Goal: Navigation & Orientation: Understand site structure

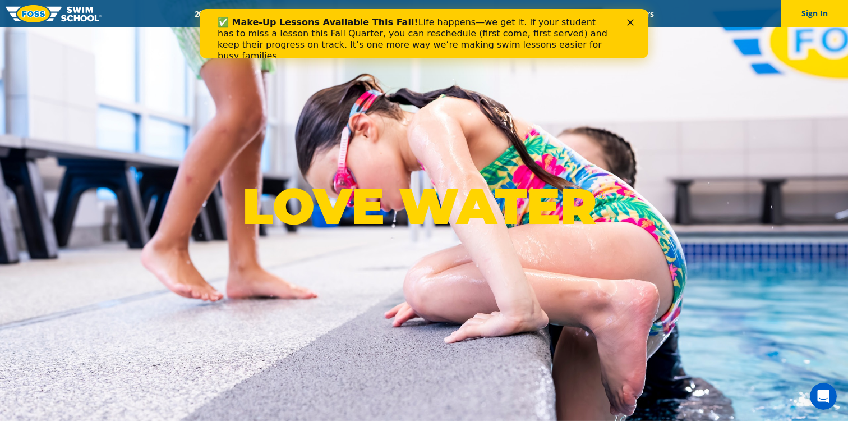
click at [650, 21] on div "Menu 2025 Calendar Schools Swim Path® Program About FOSS Swim Like Regan Blog C…" at bounding box center [424, 13] width 848 height 27
click at [635, 22] on div "Close" at bounding box center [632, 22] width 11 height 7
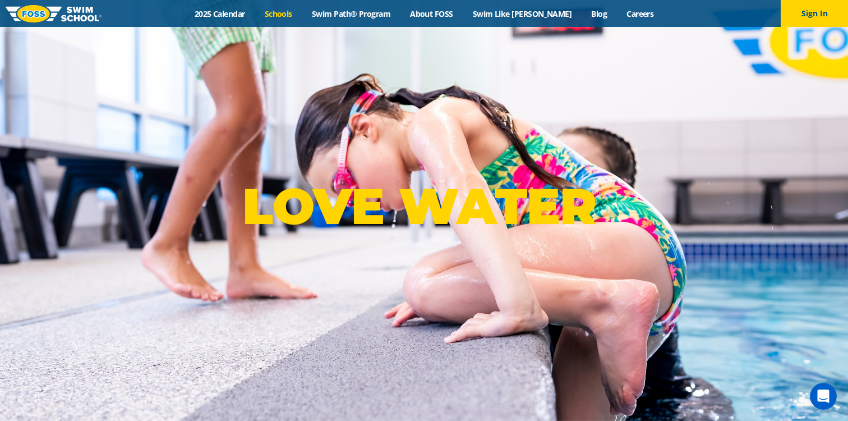
click at [298, 16] on link "Schools" at bounding box center [278, 13] width 47 height 11
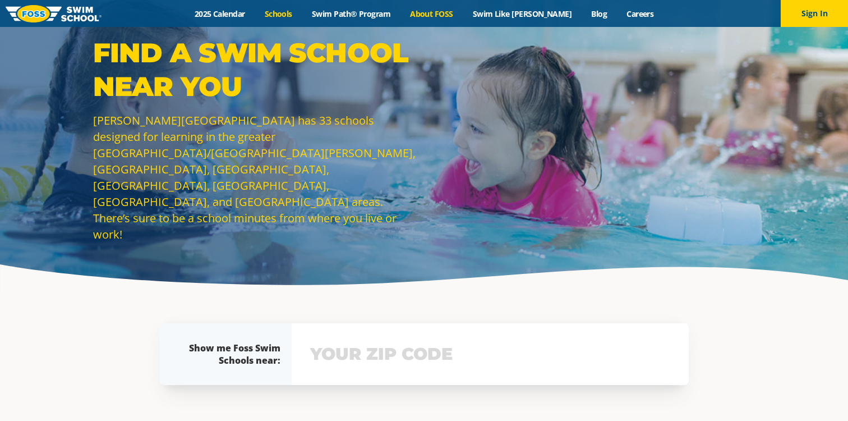
click at [446, 15] on link "About FOSS" at bounding box center [432, 13] width 63 height 11
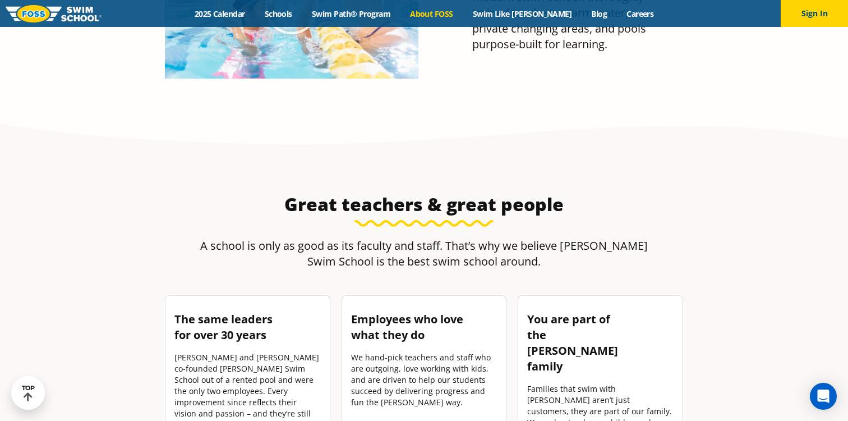
scroll to position [1485, 0]
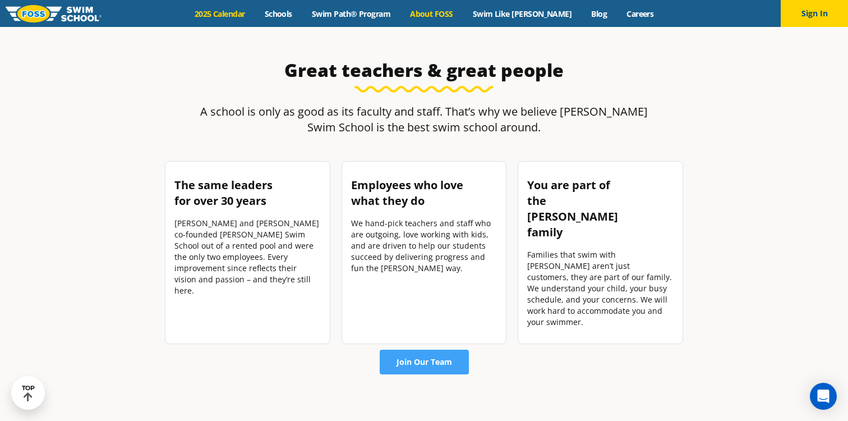
click at [247, 15] on link "2025 Calendar" at bounding box center [220, 13] width 70 height 11
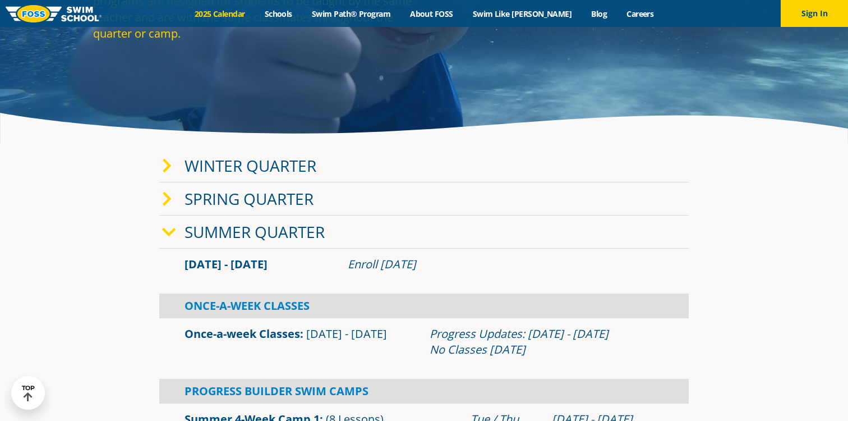
click at [167, 165] on icon at bounding box center [167, 166] width 10 height 16
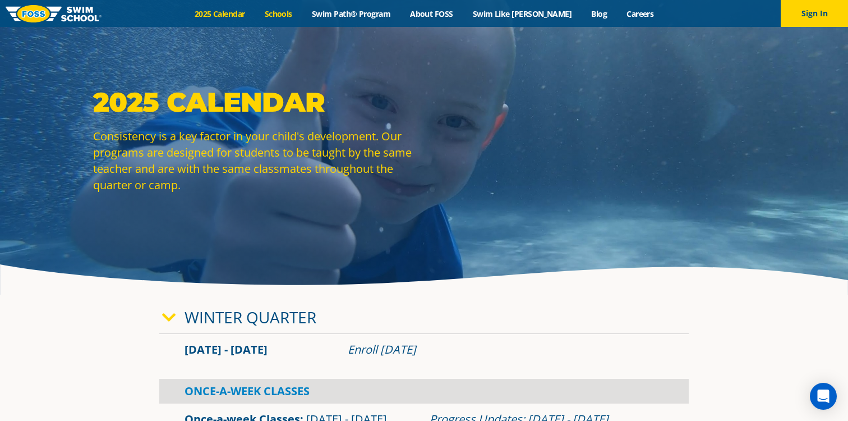
click at [302, 16] on link "Schools" at bounding box center [278, 13] width 47 height 11
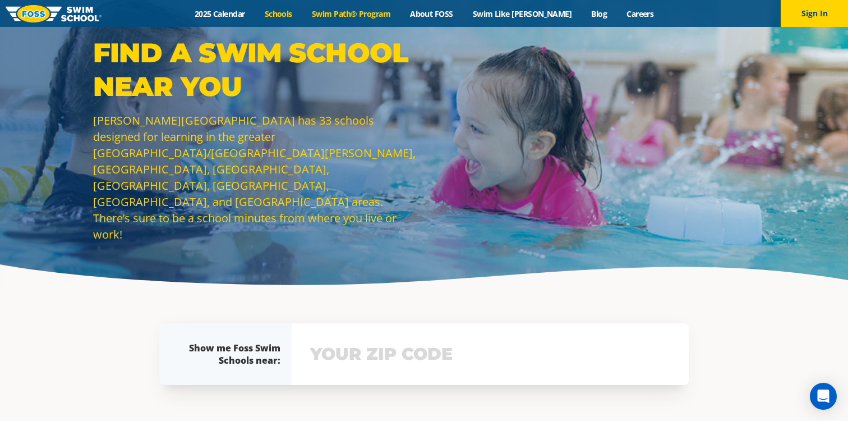
click at [374, 15] on link "Swim Path® Program" at bounding box center [351, 13] width 98 height 11
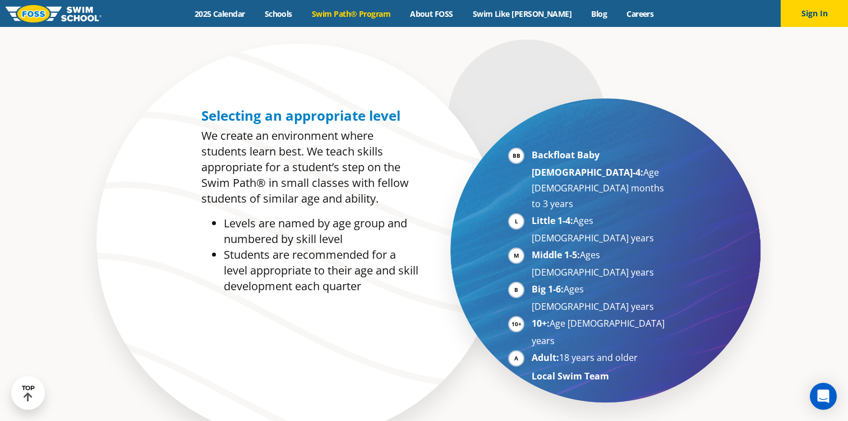
scroll to position [523, 0]
